Goal: Task Accomplishment & Management: Use online tool/utility

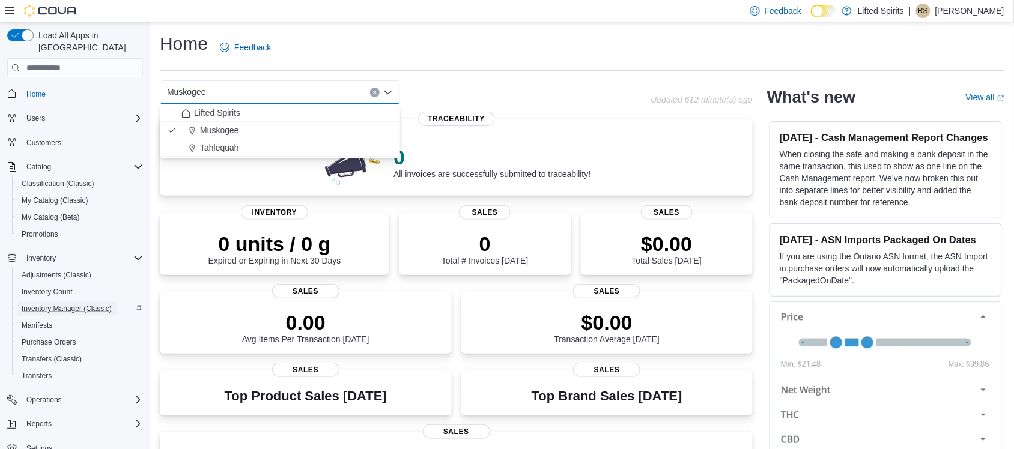
click at [81, 304] on span "Inventory Manager (Classic)" at bounding box center [67, 309] width 90 height 10
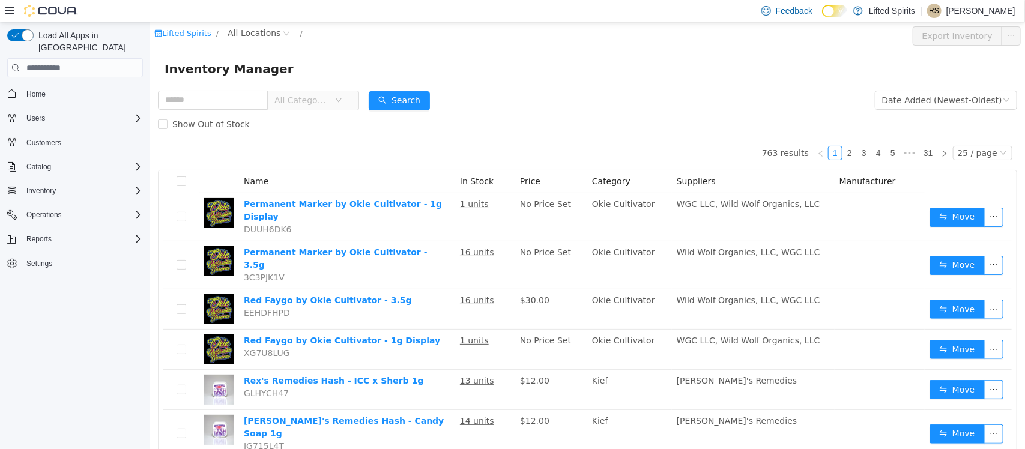
click at [1000, 9] on p "Rachael Stutsman" at bounding box center [981, 11] width 69 height 14
click at [946, 112] on span "Sign Out" at bounding box center [939, 115] width 32 height 12
